Goal: Transaction & Acquisition: Purchase product/service

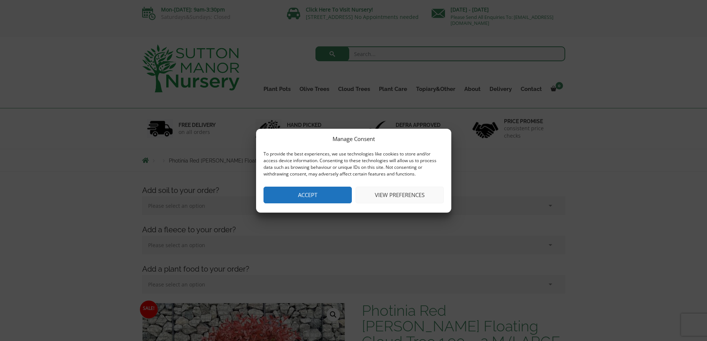
click at [378, 196] on button "View preferences" at bounding box center [400, 195] width 88 height 17
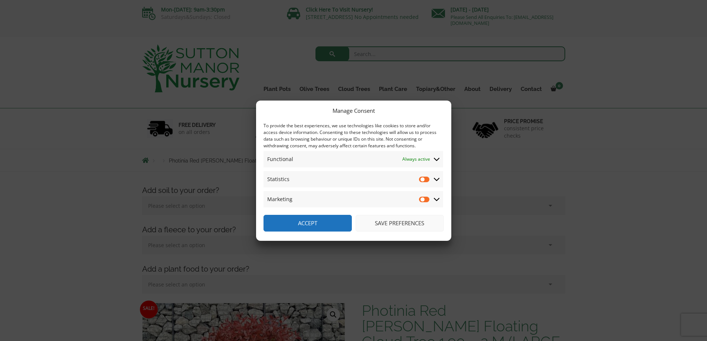
click at [437, 182] on icon at bounding box center [437, 179] width 6 height 7
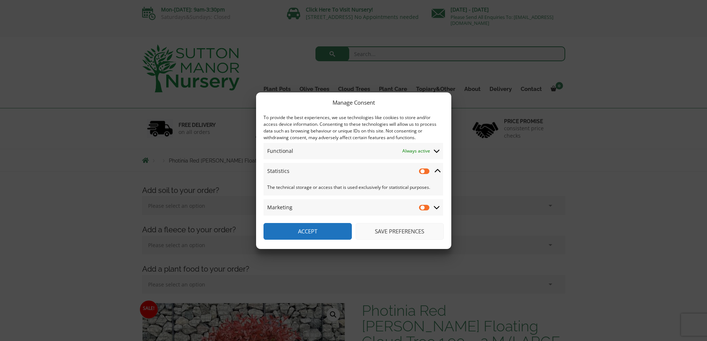
click at [439, 170] on icon at bounding box center [438, 170] width 6 height 3
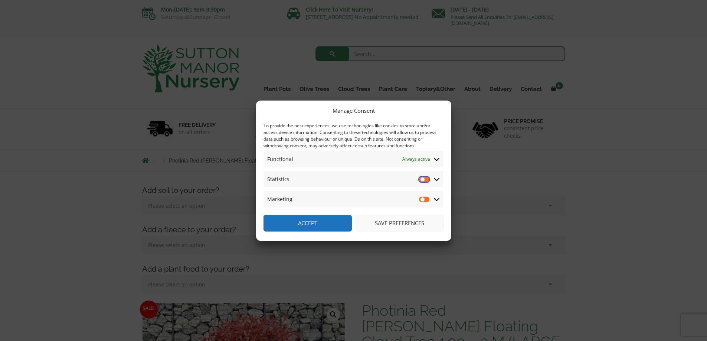
click at [424, 179] on input "Statistics" at bounding box center [424, 179] width 11 height 7
checkbox input "true"
click at [422, 201] on input "Marketing" at bounding box center [424, 199] width 11 height 7
checkbox input "false"
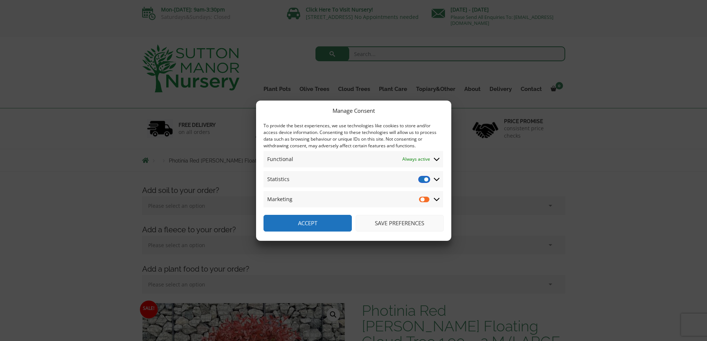
click at [426, 181] on input "Statistics" at bounding box center [424, 179] width 11 height 7
checkbox input "false"
click at [402, 221] on button "Save preferences" at bounding box center [400, 223] width 88 height 17
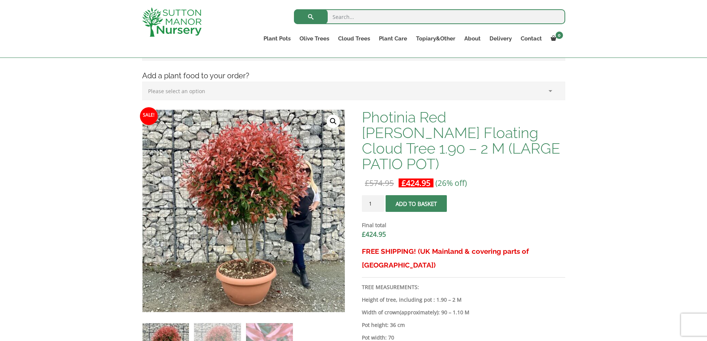
scroll to position [260, 0]
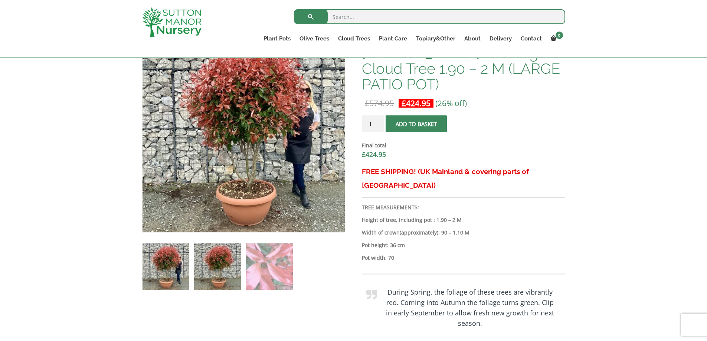
click at [222, 266] on img at bounding box center [217, 267] width 46 height 46
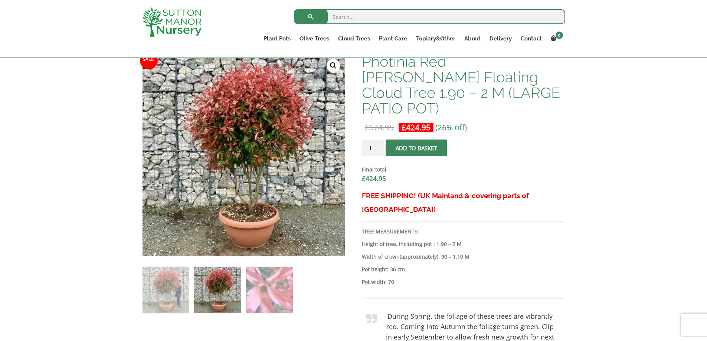
scroll to position [223, 0]
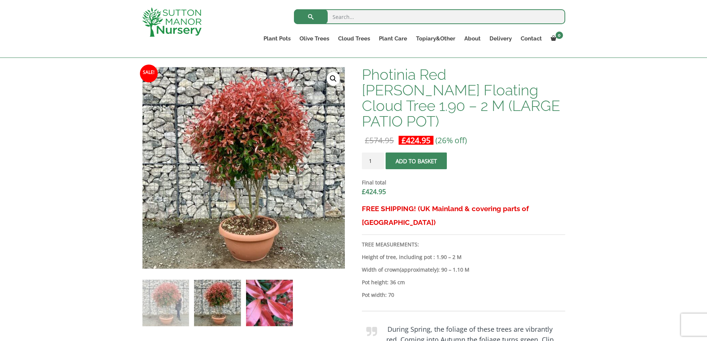
click at [272, 300] on img at bounding box center [269, 303] width 46 height 46
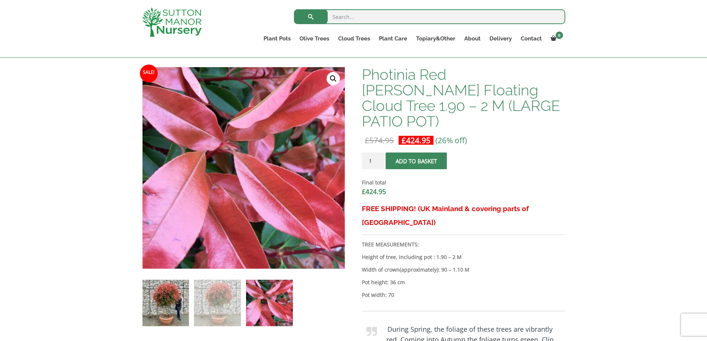
click at [160, 304] on img at bounding box center [166, 303] width 46 height 46
